Goal: Complete application form

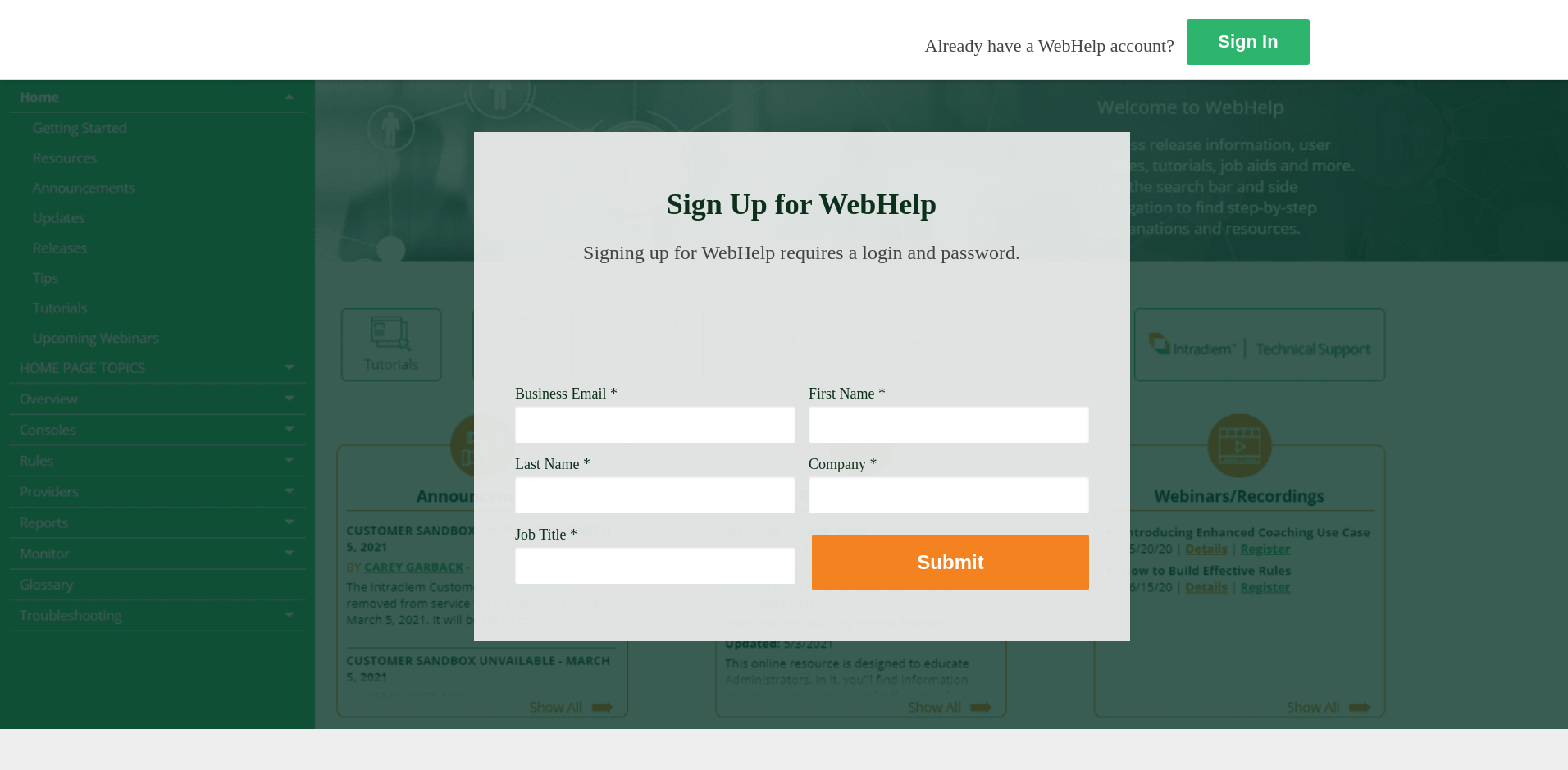
click at [515, 431] on input "Business Email *" at bounding box center [655, 423] width 280 height 38
click at [519, 422] on input "[PERSON_NAME][EMAIL_ADDRESS][PERSON_NAME]" at bounding box center [655, 423] width 280 height 38
type input "[PERSON_NAME][EMAIL_ADDRESS][PERSON_NAME][DOMAIN_NAME]"
type input "[PERSON_NAME]"
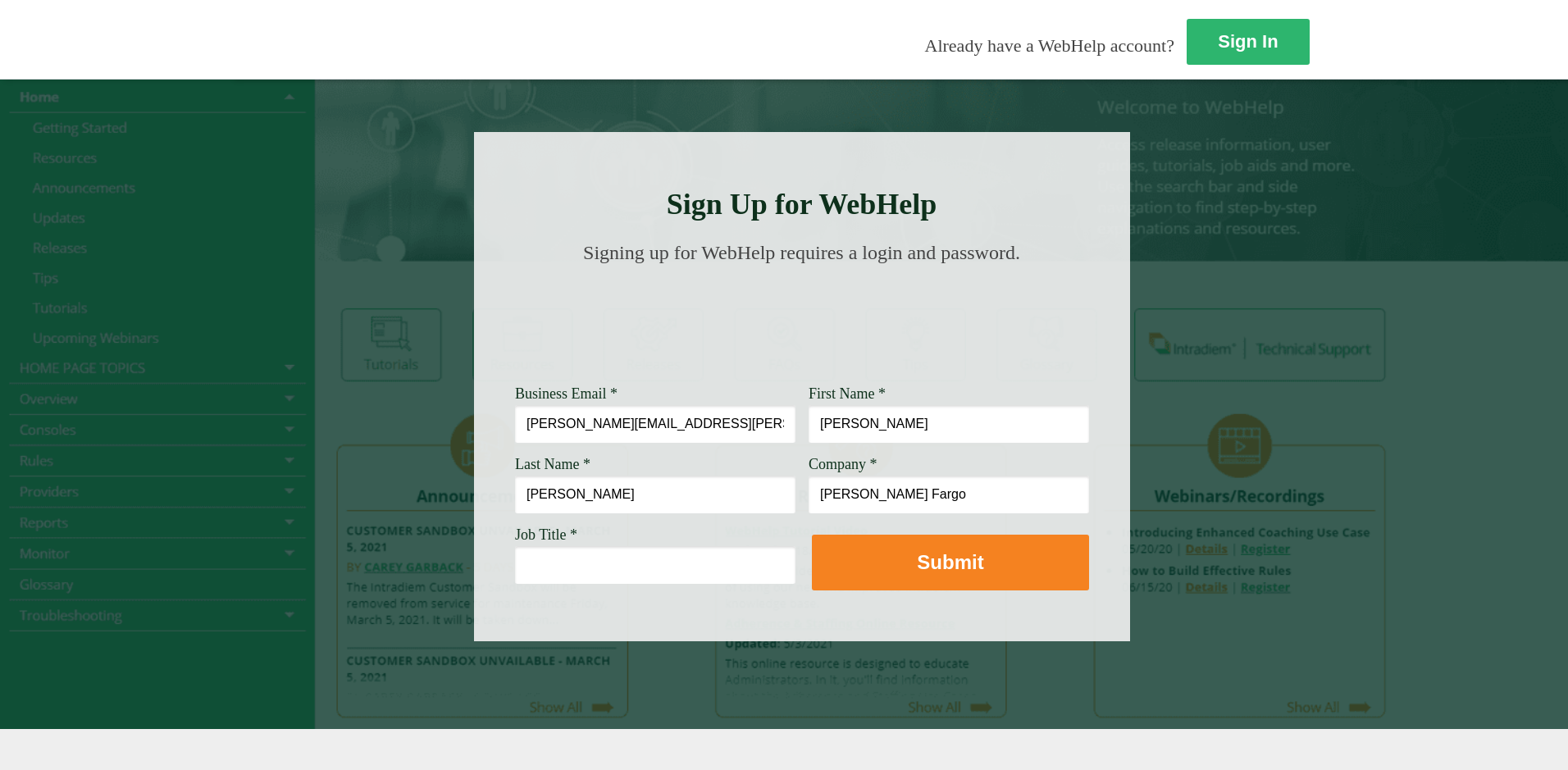
type input "[PERSON_NAME] Fargo"
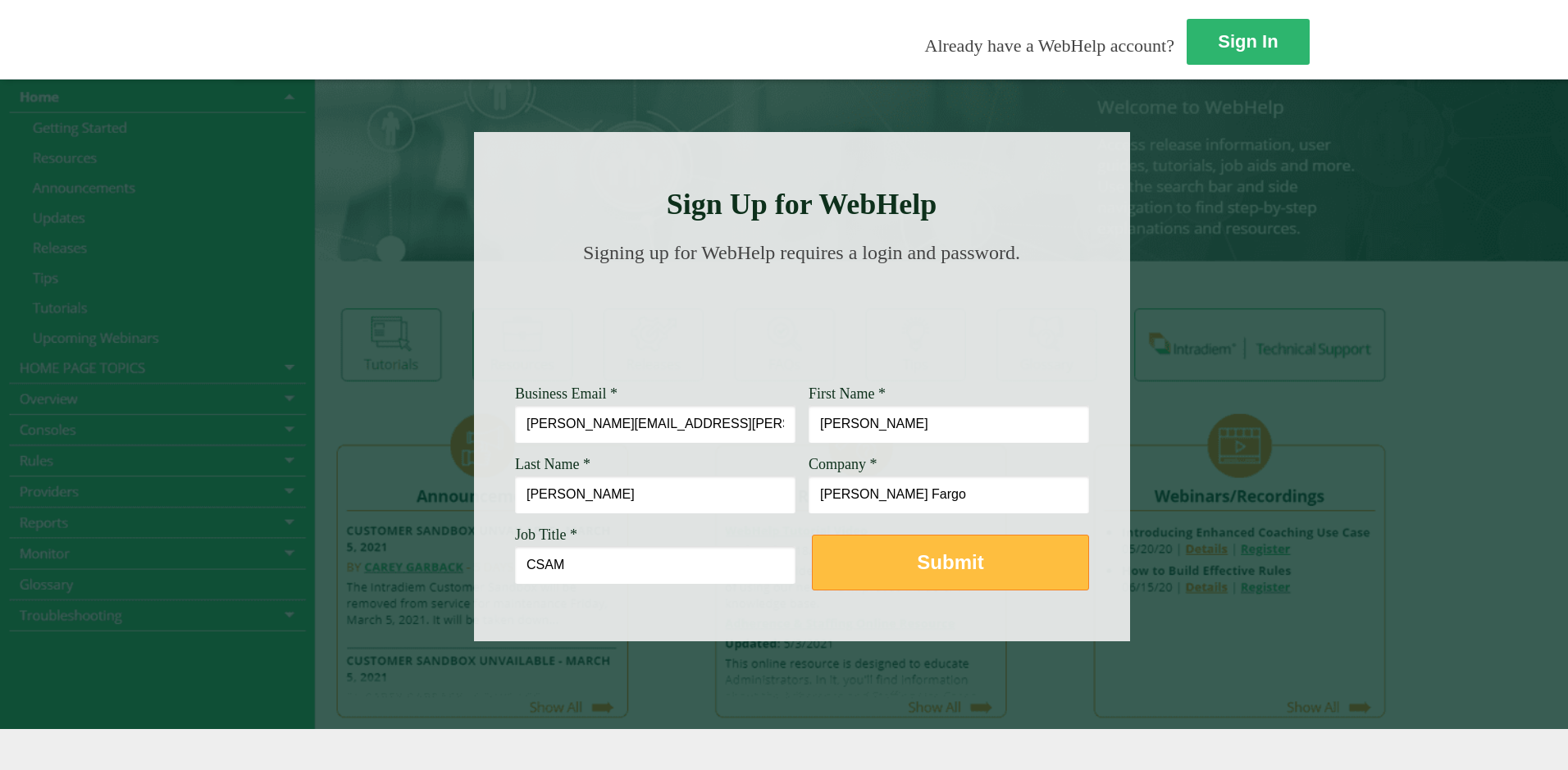
type input "CSAM"
click at [812, 575] on button "Submit" at bounding box center [950, 562] width 277 height 56
click at [812, 558] on button "Submit" at bounding box center [950, 562] width 277 height 56
